Goal: Navigation & Orientation: Find specific page/section

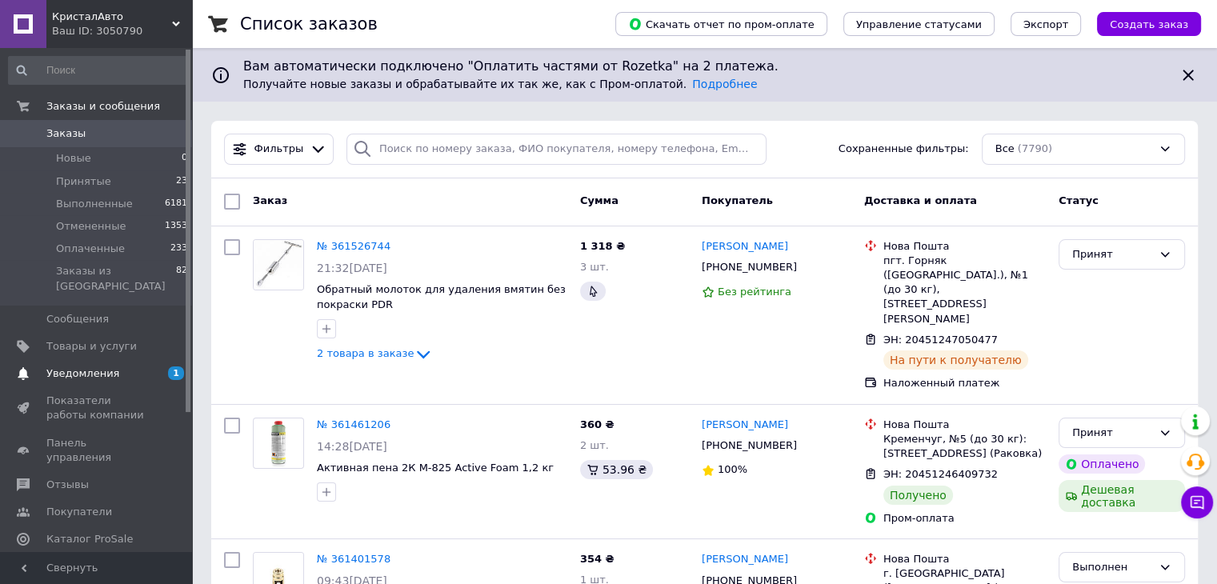
click at [82, 366] on span "Уведомления" at bounding box center [82, 373] width 73 height 14
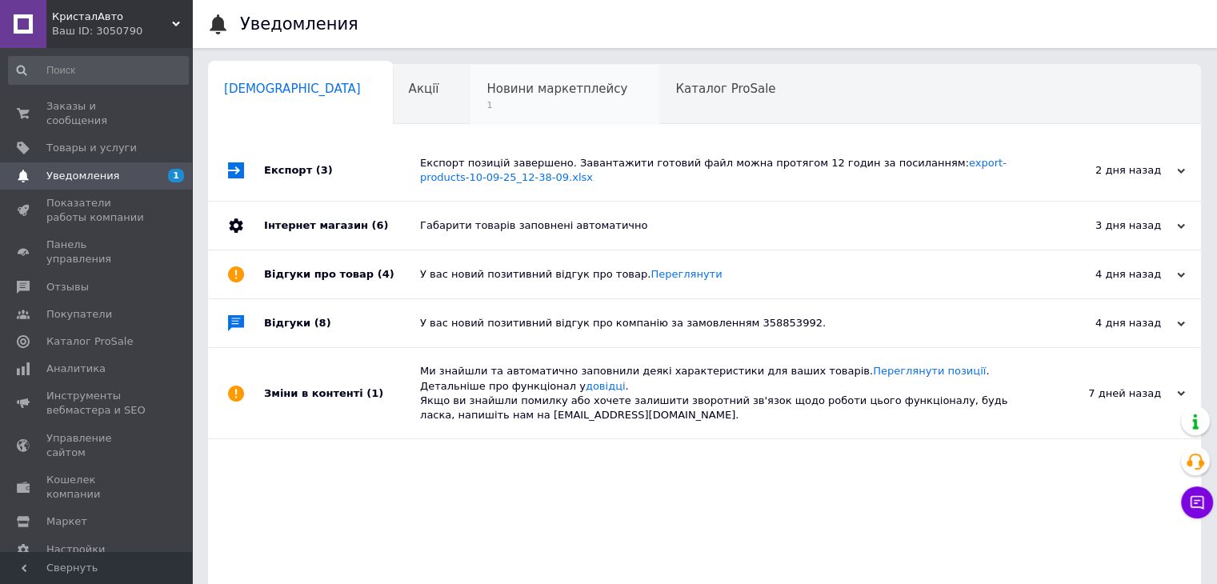
click at [489, 114] on div "Новини маркетплейсу 1" at bounding box center [564, 95] width 189 height 61
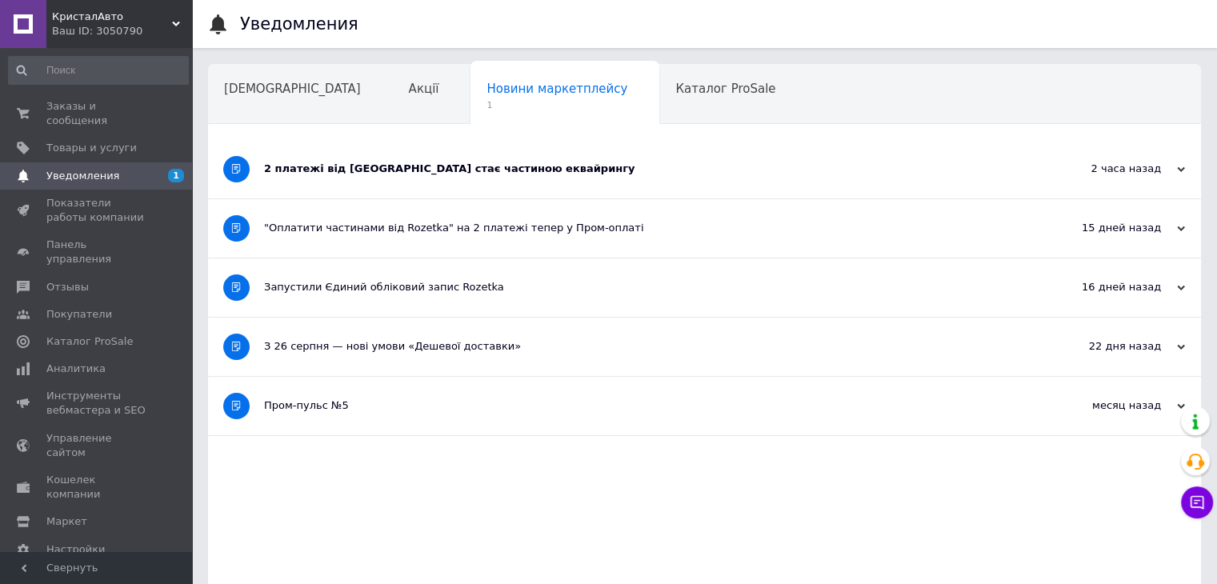
click at [112, 91] on div "Заказы и сообщения 0 0 Товары и услуги Уведомления 1 Показатели работы компании…" at bounding box center [98, 302] width 197 height 509
click at [112, 98] on link "Заказы и сообщения 0 0" at bounding box center [98, 114] width 197 height 42
